Goal: Task Accomplishment & Management: Manage account settings

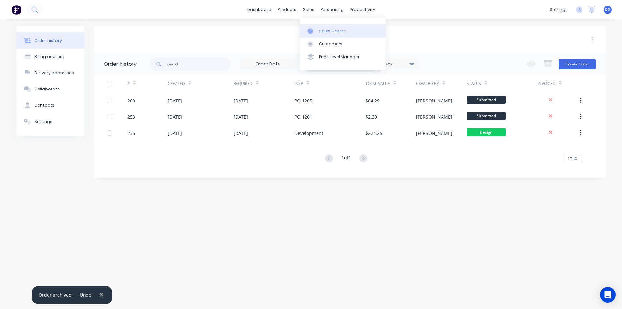
click at [330, 33] on div "Sales Orders" at bounding box center [332, 31] width 27 height 6
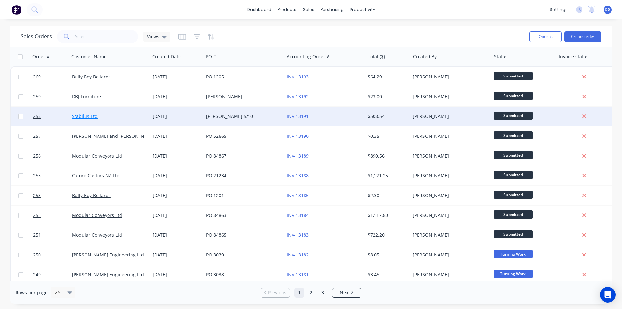
click at [85, 116] on link "Stabilus Ltd" at bounding box center [85, 116] width 26 height 6
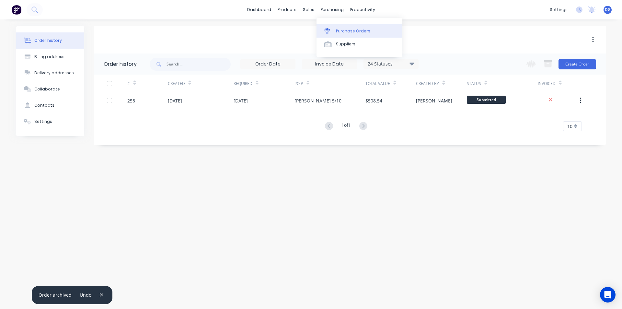
click at [347, 30] on div "Purchase Orders" at bounding box center [353, 31] width 34 height 6
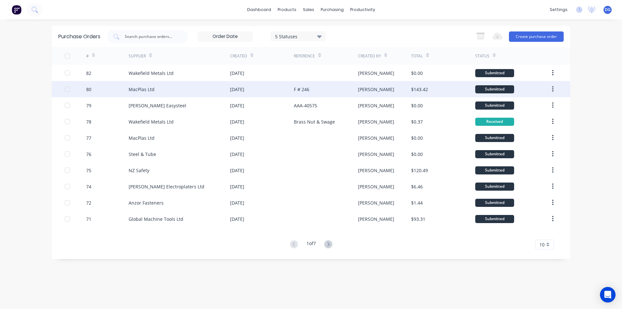
click at [146, 89] on div "MacPlas Ltd" at bounding box center [142, 89] width 26 height 7
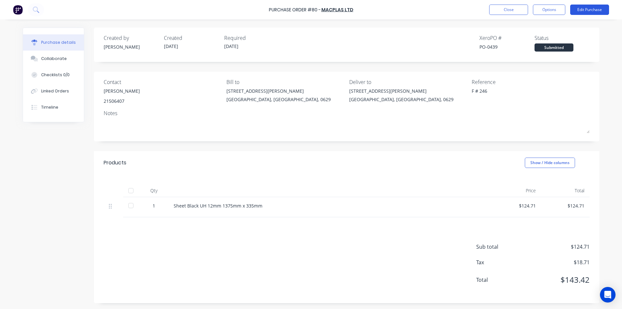
click at [585, 9] on button "Edit Purchase" at bounding box center [589, 10] width 39 height 10
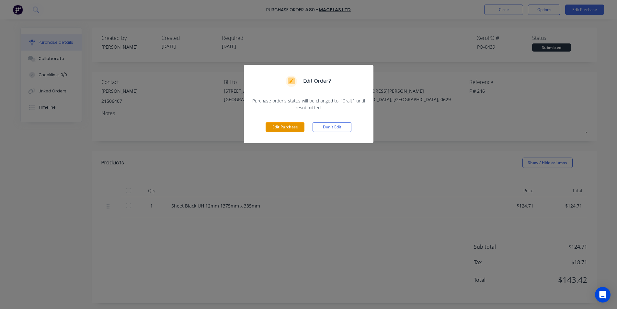
click at [287, 125] on button "Edit Purchase" at bounding box center [284, 127] width 39 height 10
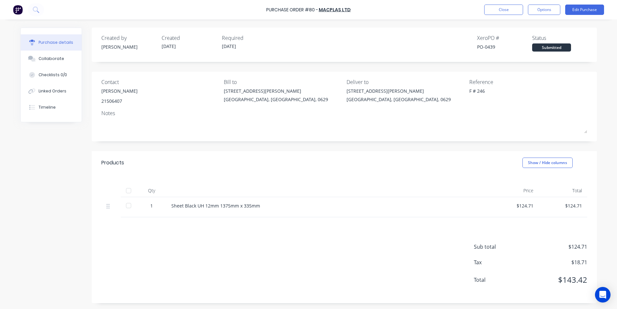
type textarea "x"
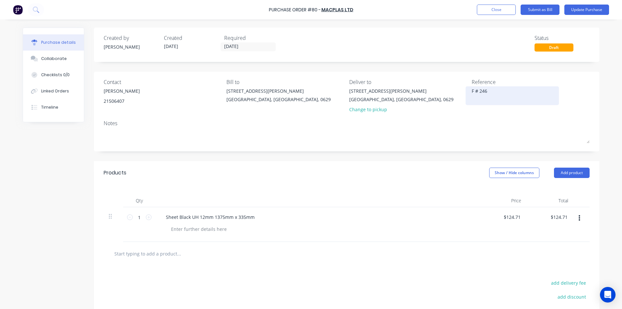
click at [486, 90] on textarea "F # 246" at bounding box center [511, 94] width 81 height 15
type textarea "F"
type textarea "36712"
type textarea "x"
type textarea "36712"
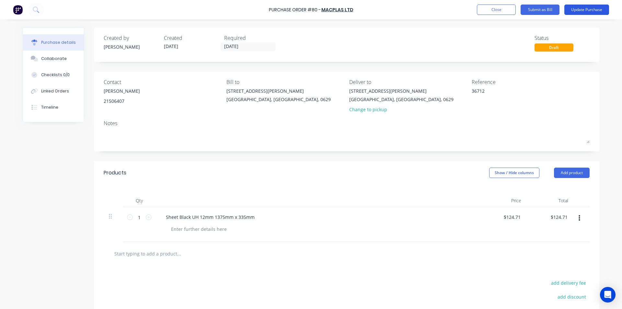
click at [584, 10] on button "Update Purchase" at bounding box center [586, 10] width 45 height 10
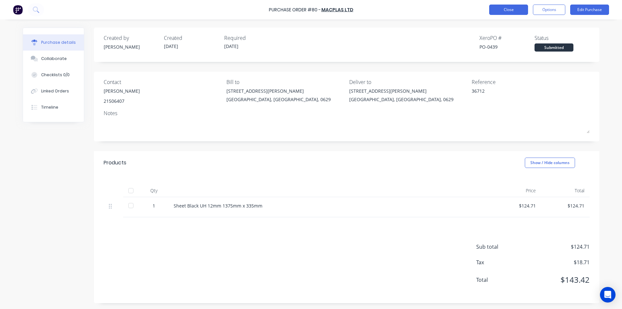
click at [514, 12] on button "Close" at bounding box center [508, 10] width 39 height 10
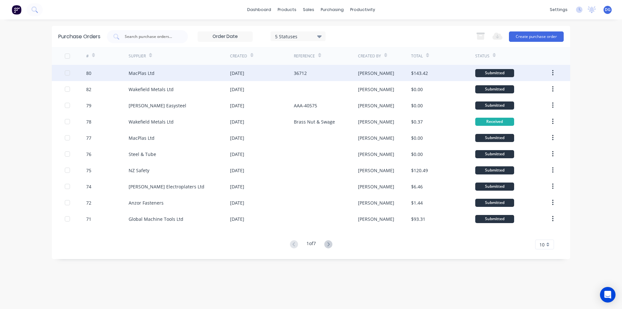
click at [160, 72] on div "MacPlas Ltd" at bounding box center [179, 73] width 101 height 16
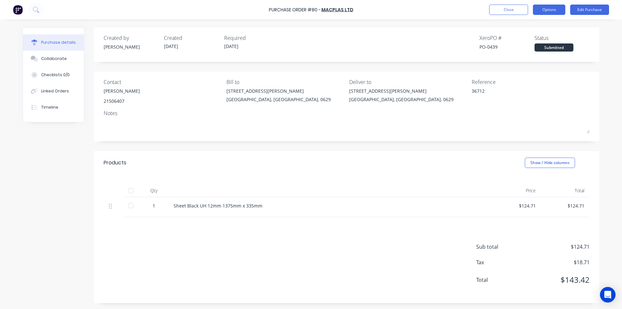
click at [551, 9] on button "Options" at bounding box center [549, 10] width 32 height 10
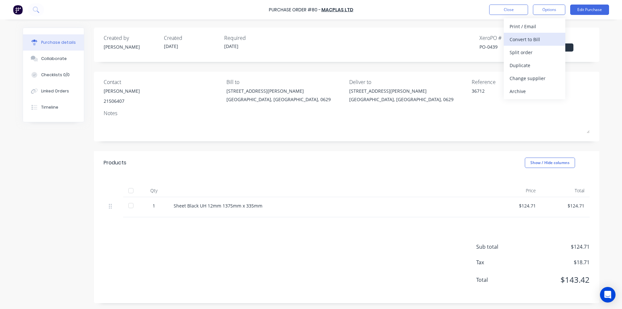
click at [528, 40] on div "Convert to Bill" at bounding box center [534, 39] width 50 height 9
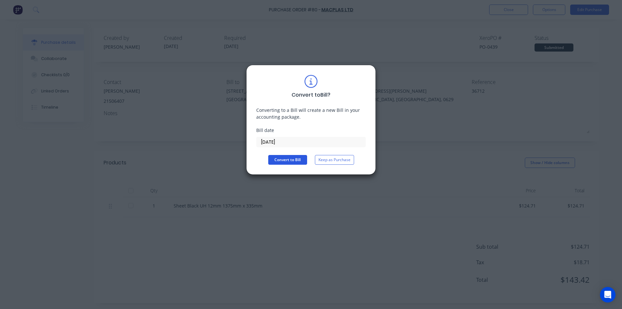
click at [292, 160] on button "Convert to Bill" at bounding box center [287, 160] width 39 height 10
type textarea "x"
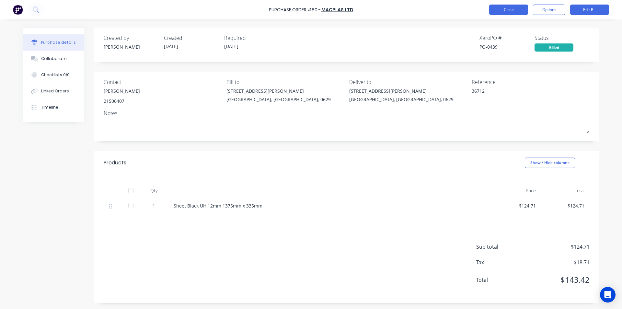
click at [508, 12] on button "Close" at bounding box center [508, 10] width 39 height 10
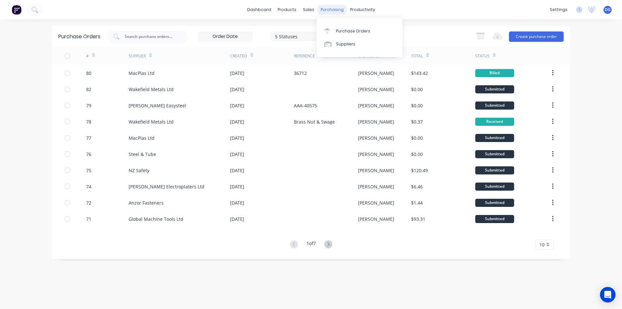
click at [337, 11] on div "purchasing" at bounding box center [331, 10] width 29 height 10
click at [350, 32] on div "Purchase Orders" at bounding box center [353, 31] width 34 height 6
click at [537, 35] on button "Create purchase order" at bounding box center [536, 36] width 55 height 10
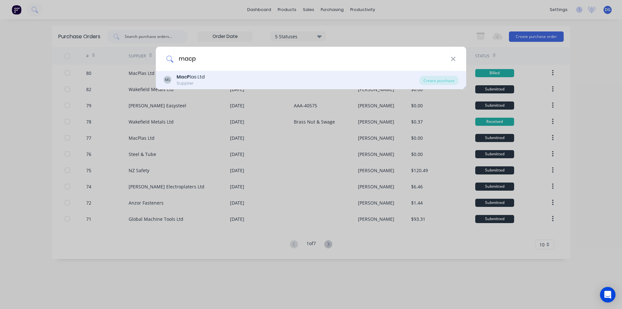
type input "macp"
click at [203, 81] on div "Supplier" at bounding box center [190, 83] width 28 height 6
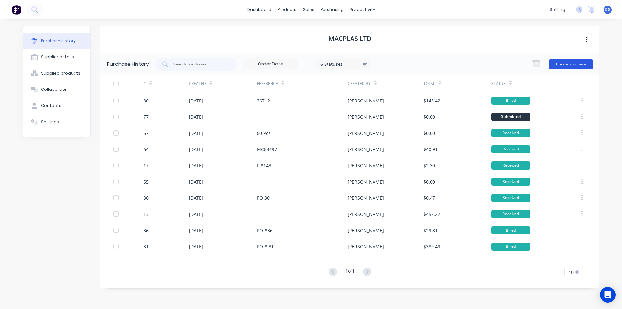
click at [569, 65] on button "Create Purchase" at bounding box center [571, 64] width 44 height 10
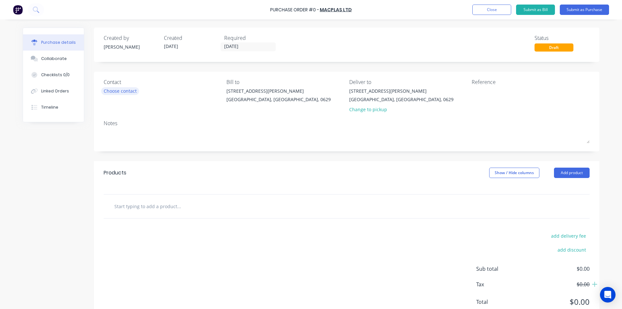
click at [129, 92] on div "Choose contact" at bounding box center [120, 90] width 33 height 7
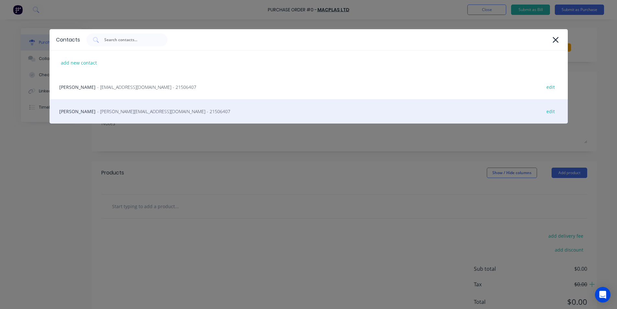
click at [102, 110] on span "- [PERSON_NAME][EMAIL_ADDRESS][DOMAIN_NAME] - 21506407" at bounding box center [163, 111] width 133 height 7
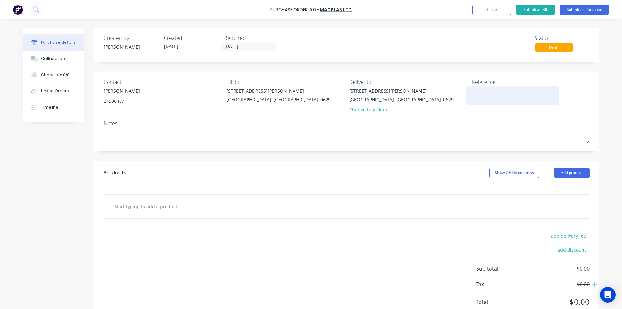
click at [482, 97] on textarea at bounding box center [511, 94] width 81 height 15
click at [249, 47] on input "[DATE]" at bounding box center [248, 47] width 54 height 8
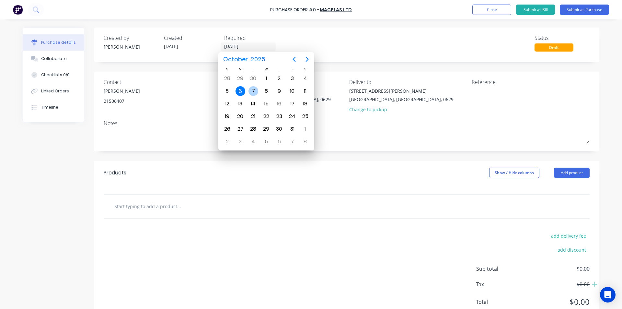
click at [253, 90] on div "7" at bounding box center [253, 91] width 10 height 10
type input "[DATE]"
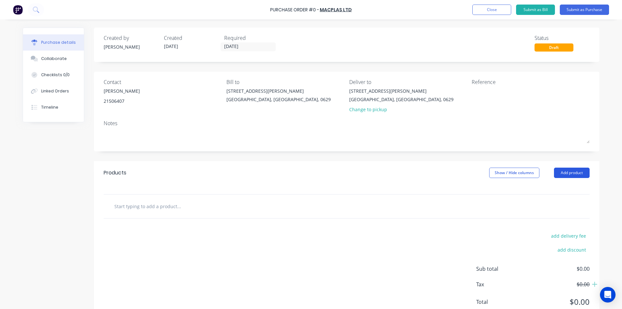
click at [564, 173] on button "Add product" at bounding box center [572, 172] width 36 height 10
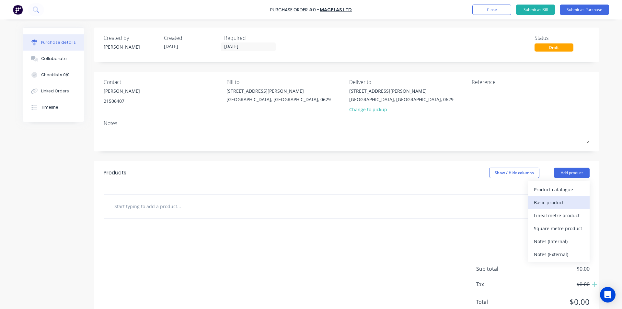
click at [558, 201] on div "Basic product" at bounding box center [559, 201] width 50 height 9
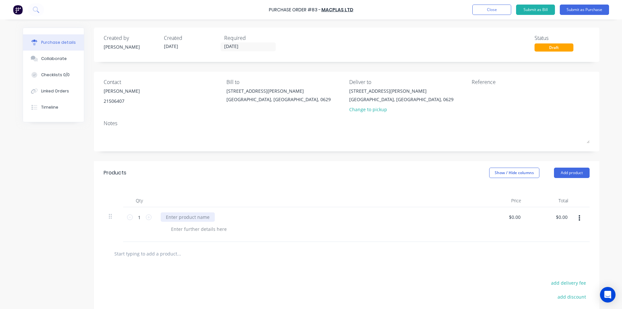
click at [180, 216] on div at bounding box center [188, 216] width 54 height 9
click at [207, 218] on div "1 pc 50mm Black UH" at bounding box center [188, 216] width 55 height 9
click at [518, 217] on input "0.00" at bounding box center [514, 216] width 15 height 9
type input "0"
type input "$460.03"
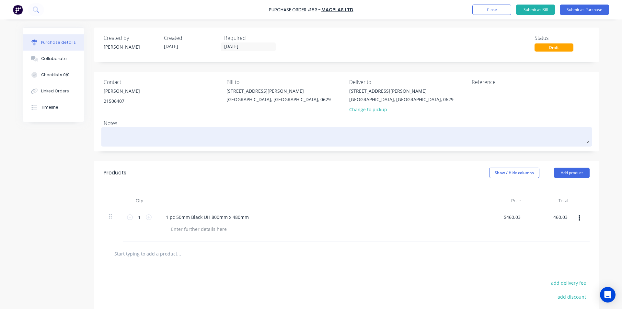
type input "$460.03"
click at [120, 136] on textarea at bounding box center [347, 136] width 486 height 15
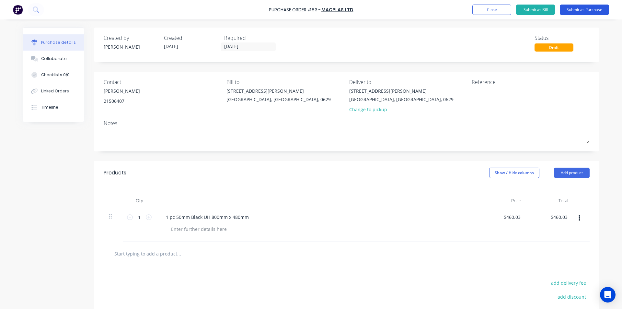
click at [577, 9] on button "Submit as Purchase" at bounding box center [583, 10] width 49 height 10
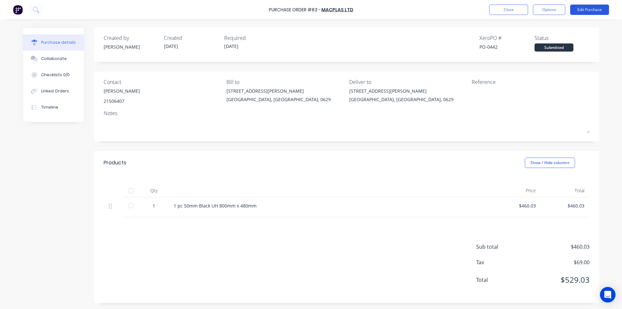
click at [588, 10] on button "Edit Purchase" at bounding box center [589, 10] width 39 height 10
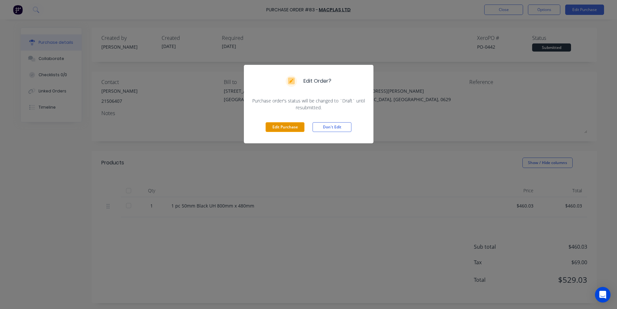
click at [290, 128] on button "Edit Purchase" at bounding box center [284, 127] width 39 height 10
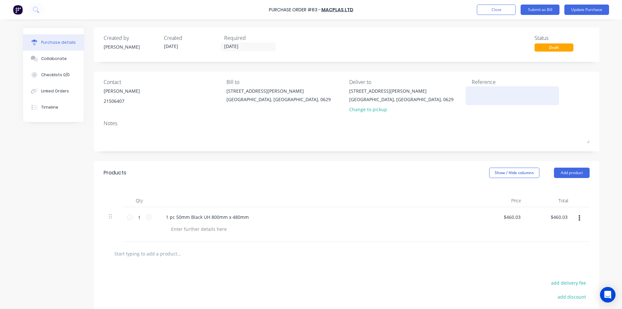
click at [472, 97] on textarea at bounding box center [511, 94] width 81 height 15
type textarea "PO 442"
type textarea "x"
type textarea "PO 442"
click at [584, 10] on button "Update Purchase" at bounding box center [586, 10] width 45 height 10
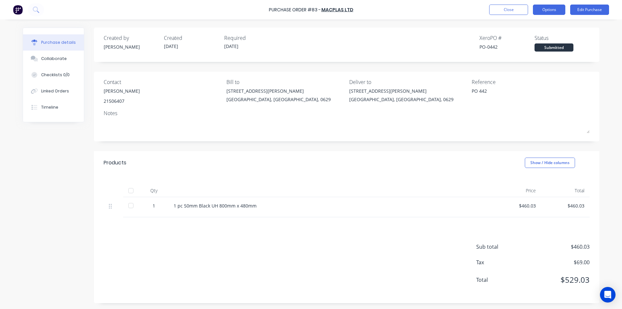
click at [550, 10] on button "Options" at bounding box center [549, 10] width 32 height 10
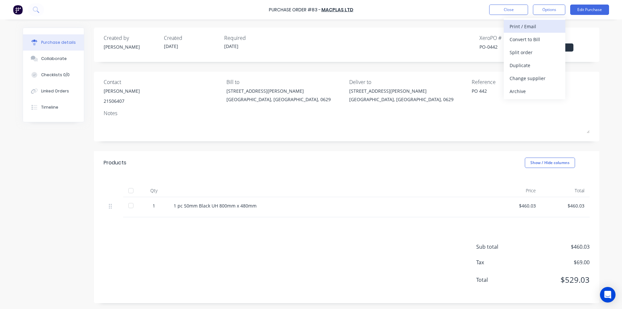
click at [528, 27] on div "Print / Email" at bounding box center [534, 26] width 50 height 9
click at [529, 40] on div "With pricing" at bounding box center [534, 39] width 50 height 9
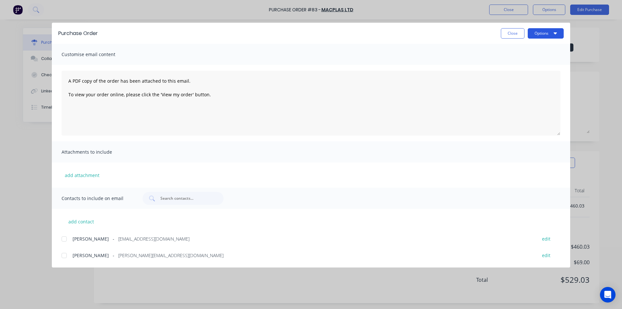
click at [541, 32] on button "Options" at bounding box center [545, 33] width 36 height 10
click at [65, 255] on div at bounding box center [64, 255] width 13 height 13
click at [547, 35] on button "Options" at bounding box center [545, 33] width 36 height 10
click at [518, 74] on div "Email" at bounding box center [533, 75] width 50 height 9
click at [508, 8] on div "Purchase Order Close Options Customise email content A PDF copy of the order ha…" at bounding box center [311, 154] width 622 height 309
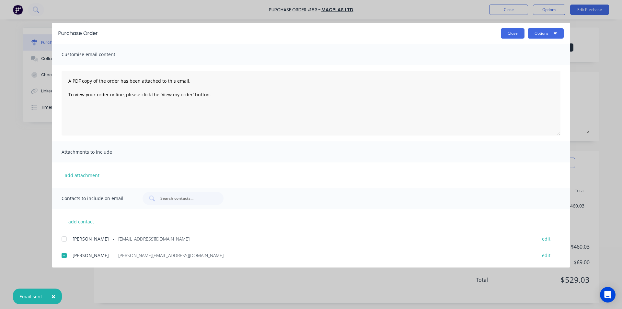
click at [513, 35] on button "Close" at bounding box center [513, 33] width 24 height 10
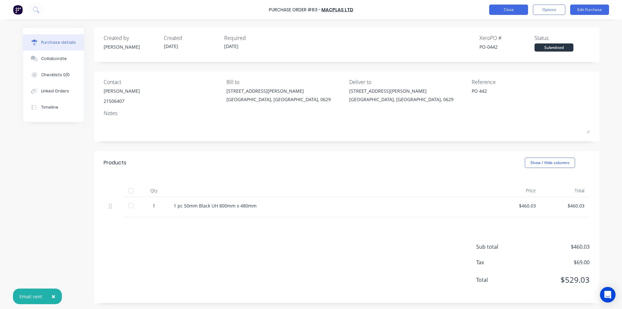
click at [509, 9] on button "Close" at bounding box center [508, 10] width 39 height 10
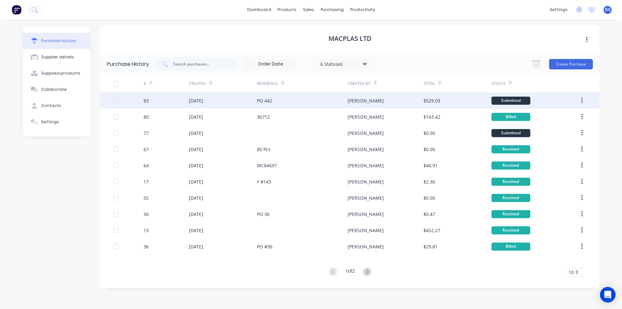
click at [116, 100] on div at bounding box center [115, 100] width 13 height 13
click at [203, 99] on div "[DATE]" at bounding box center [196, 100] width 14 height 7
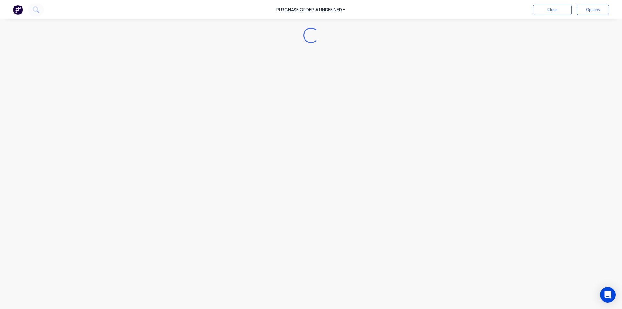
type textarea "x"
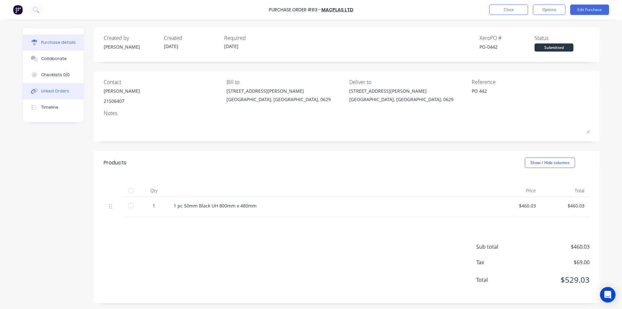
click at [58, 90] on div "Linked Orders" at bounding box center [55, 91] width 28 height 6
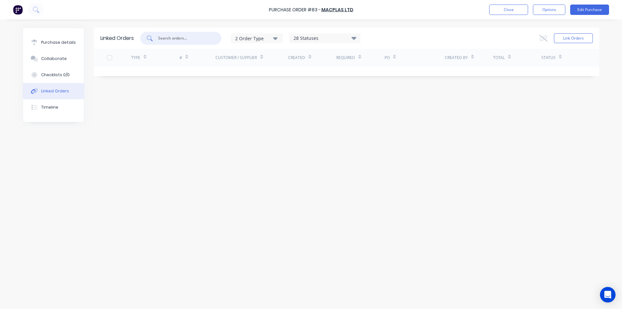
click at [177, 35] on input "text" at bounding box center [184, 38] width 54 height 6
type input "260"
click at [570, 39] on button "Link Orders" at bounding box center [573, 38] width 39 height 10
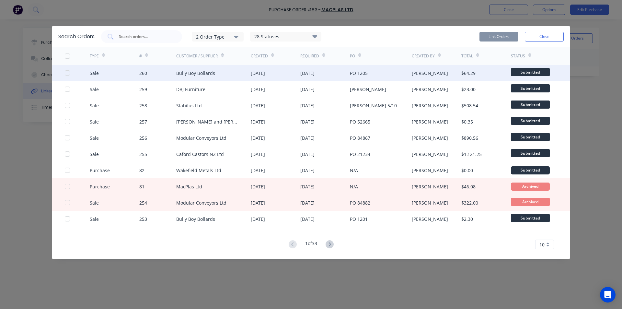
click at [68, 73] on div at bounding box center [67, 72] width 13 height 13
click at [502, 36] on button "Link Orders" at bounding box center [498, 37] width 39 height 10
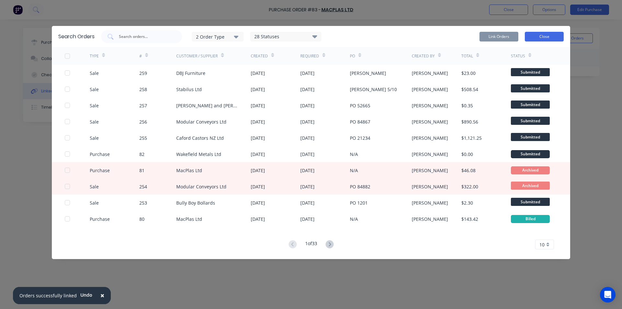
click at [535, 36] on button "Close" at bounding box center [543, 37] width 39 height 10
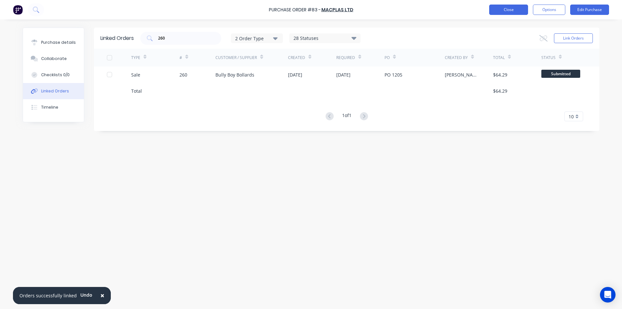
click at [513, 10] on button "Close" at bounding box center [508, 10] width 39 height 10
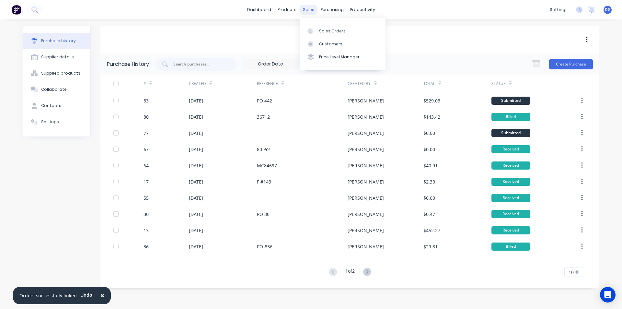
click at [308, 12] on div "sales" at bounding box center [308, 10] width 18 height 10
click at [325, 29] on div "Sales Orders" at bounding box center [332, 31] width 27 height 6
